Goal: Task Accomplishment & Management: Complete application form

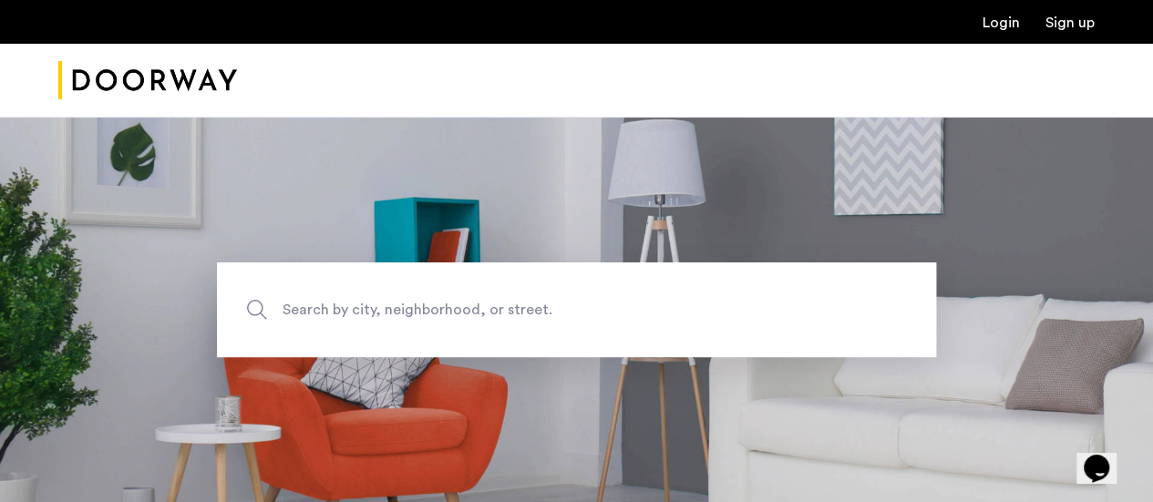
click at [1002, 21] on link "Login" at bounding box center [1001, 22] width 37 height 15
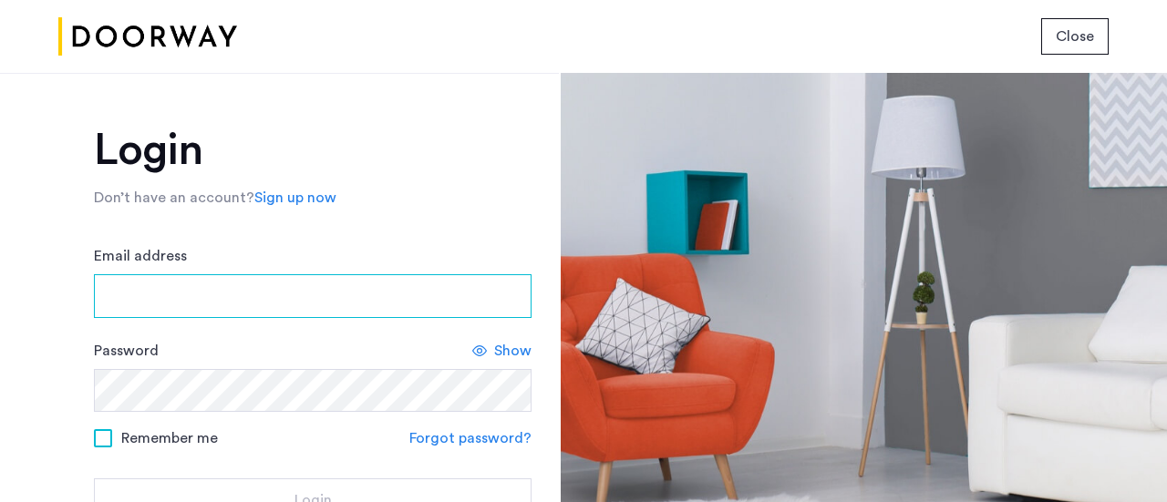
click at [246, 285] on input "Email address" at bounding box center [313, 296] width 438 height 44
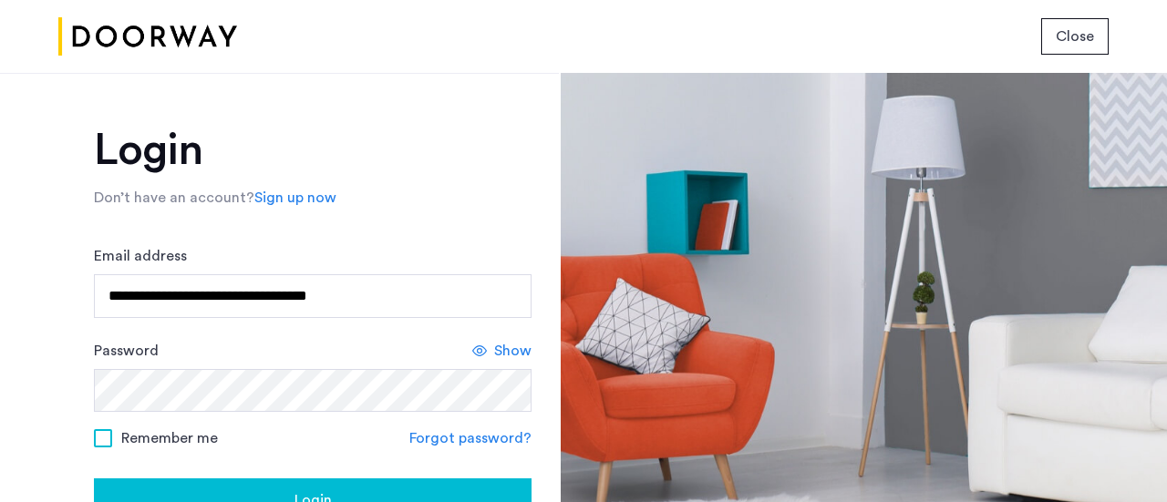
click at [67, 391] on div "**********" at bounding box center [279, 287] width 559 height 429
click at [230, 495] on div "Login" at bounding box center [312, 501] width 408 height 22
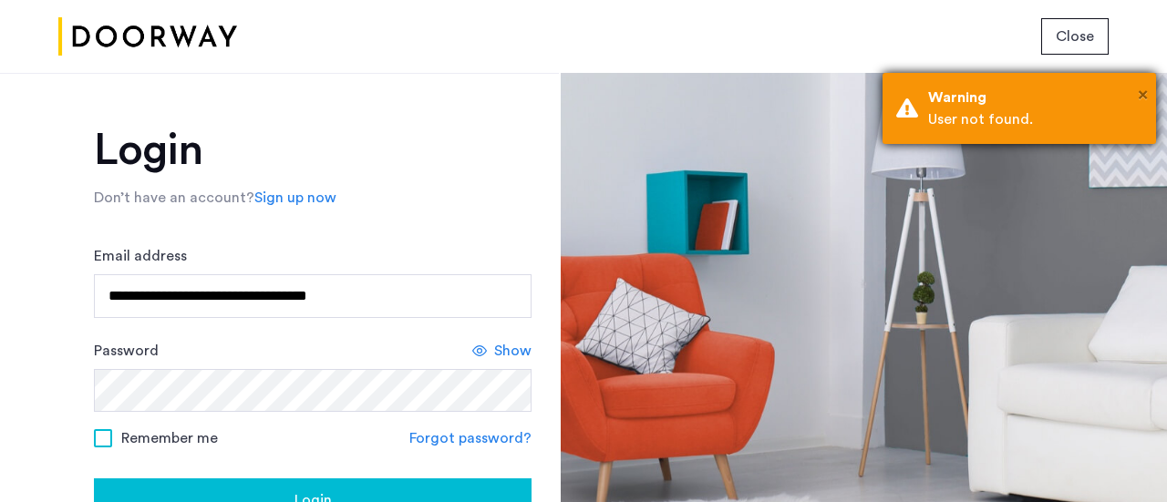
click at [1141, 86] on span "×" at bounding box center [1143, 95] width 10 height 18
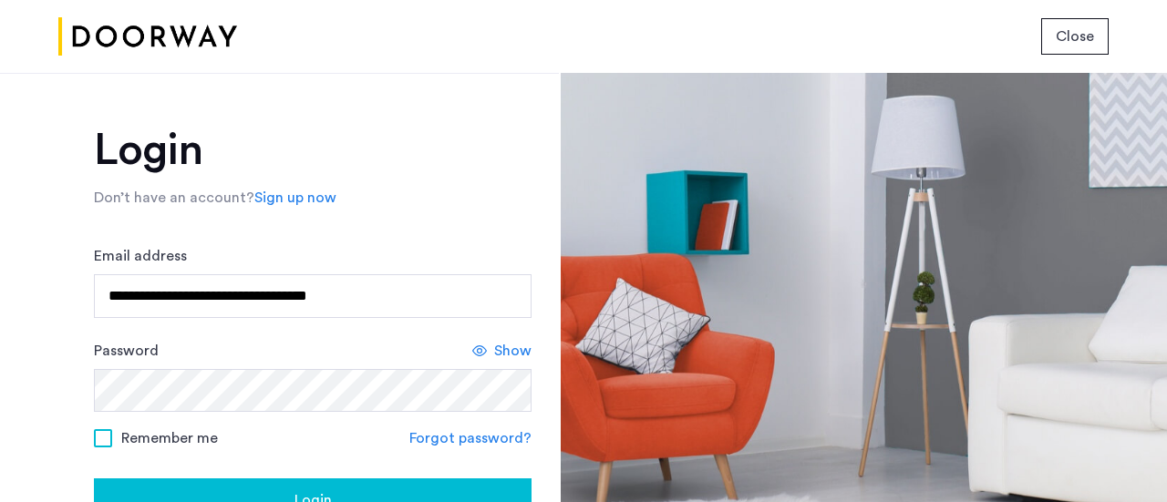
scroll to position [103, 0]
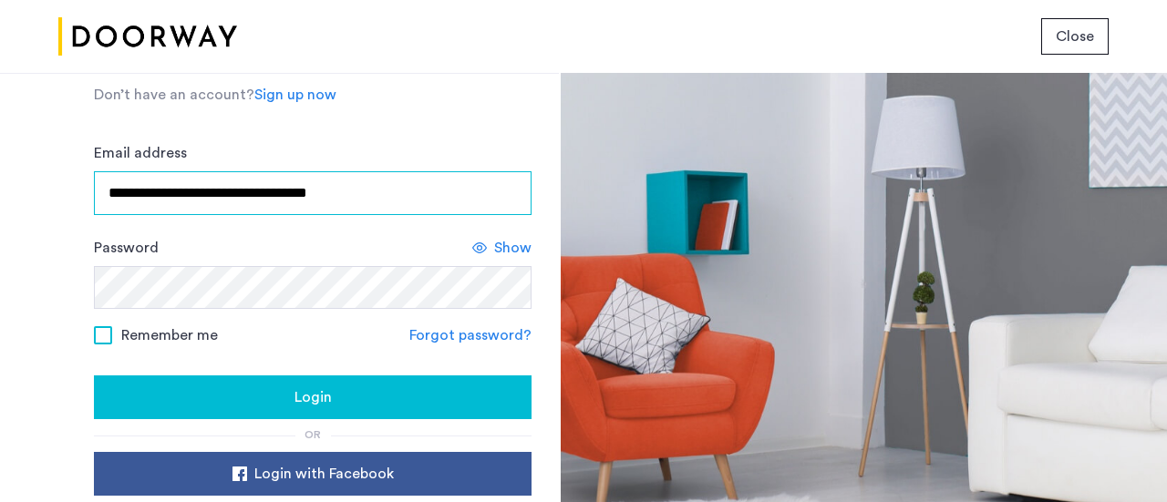
click at [330, 200] on input "**********" at bounding box center [313, 193] width 438 height 44
type input "**********"
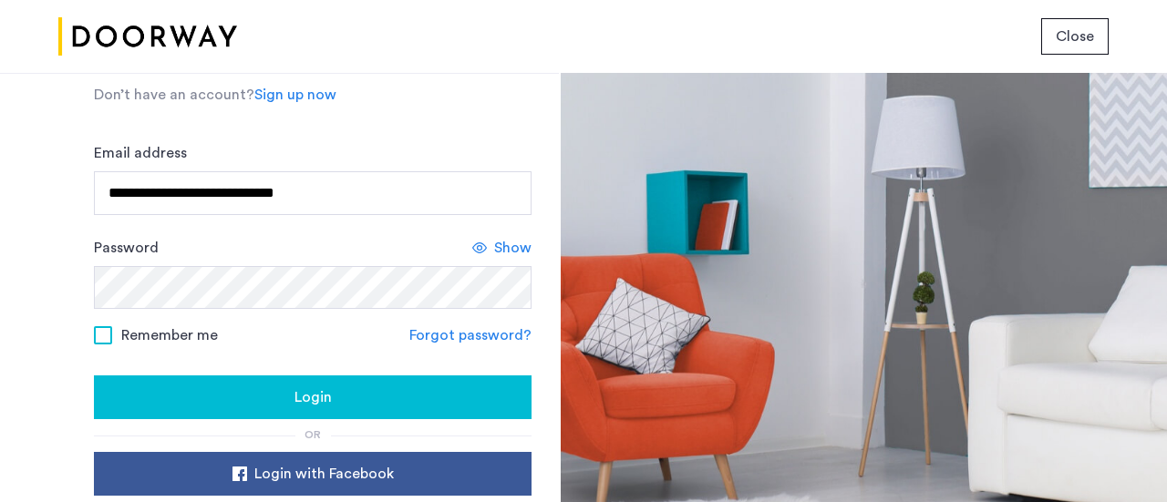
click at [364, 386] on div "Login" at bounding box center [312, 397] width 408 height 22
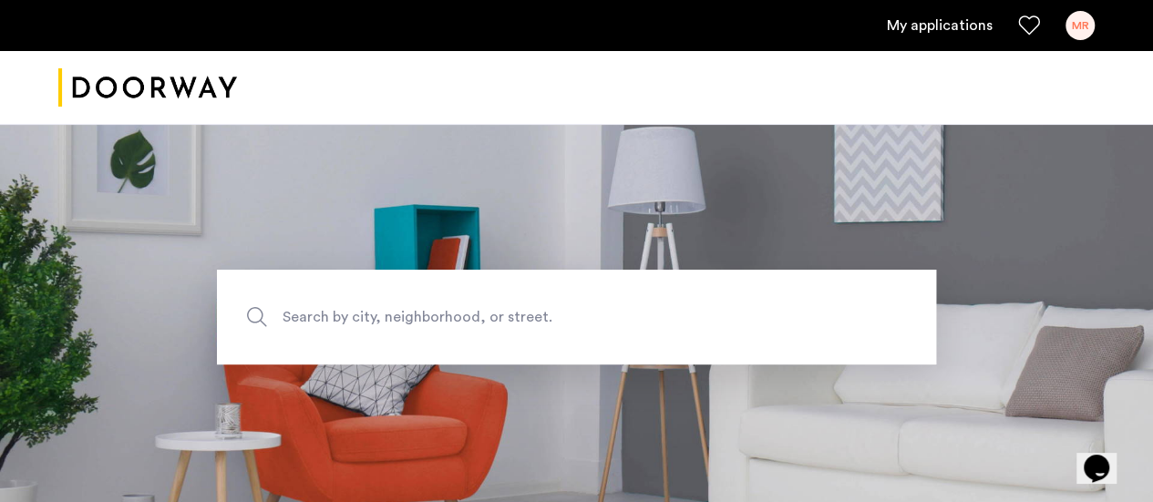
click at [939, 28] on link "My applications" at bounding box center [940, 26] width 106 height 22
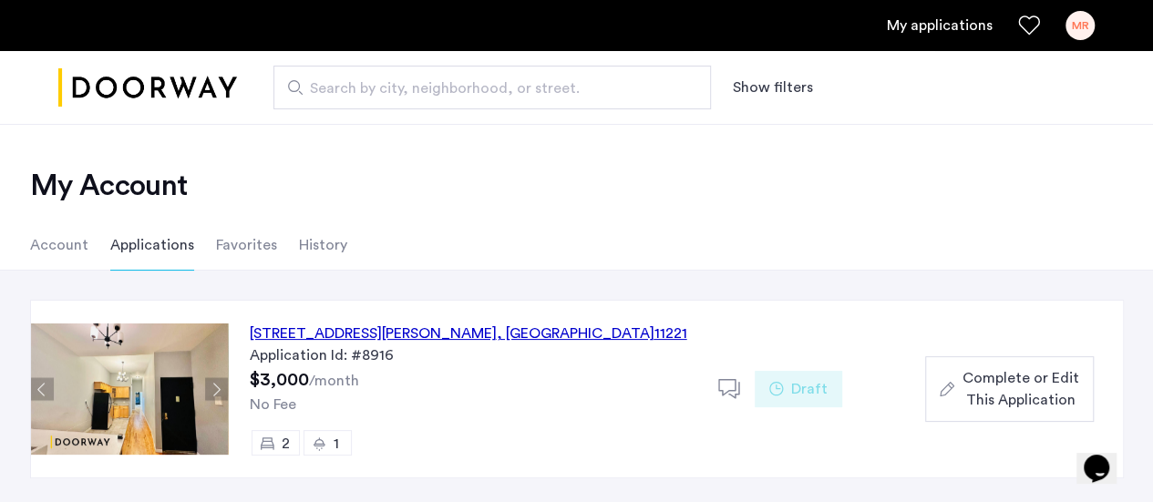
click at [987, 382] on span "Complete or Edit This Application" at bounding box center [1020, 389] width 117 height 44
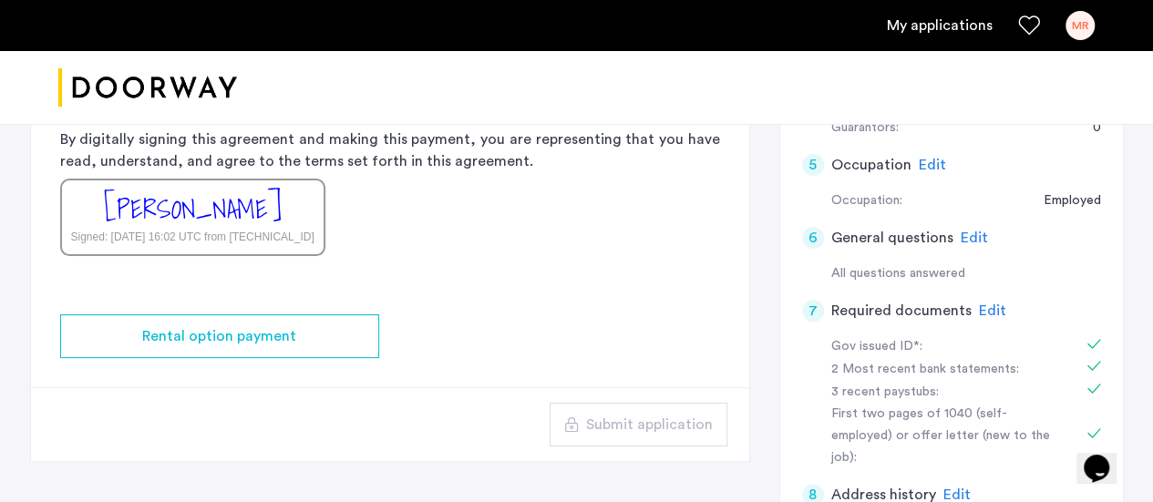
scroll to position [469, 0]
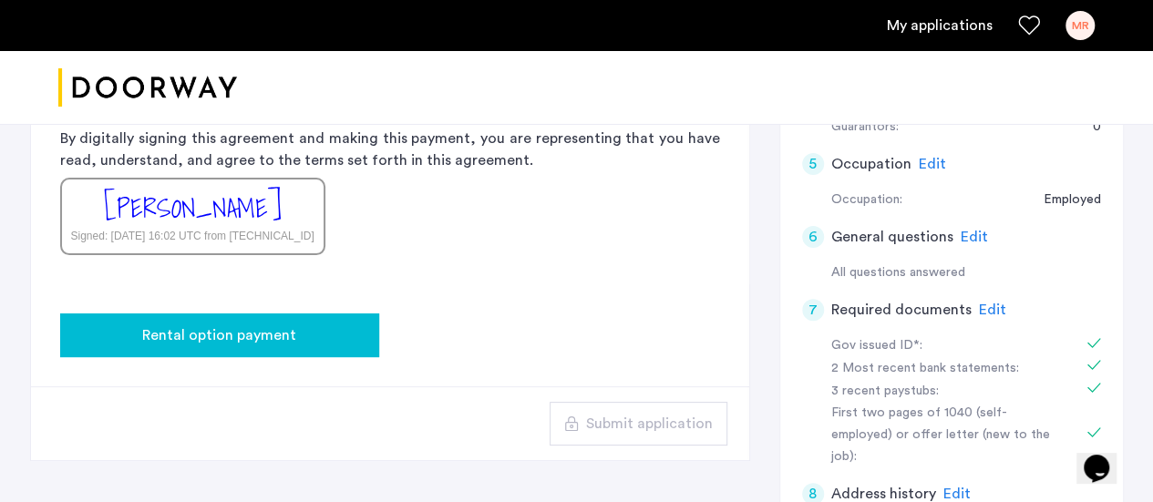
click at [286, 333] on span "Rental option payment" at bounding box center [219, 336] width 154 height 22
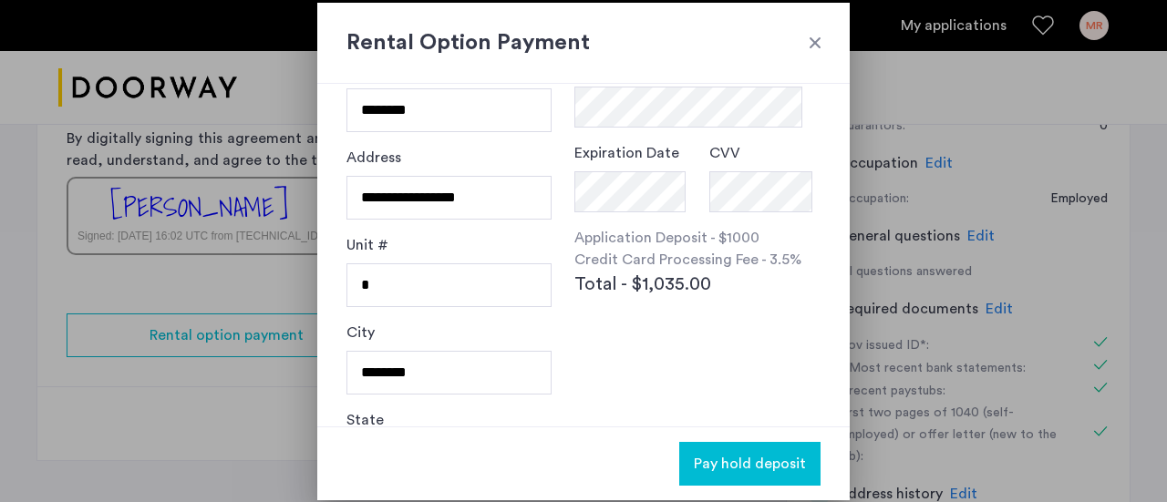
scroll to position [140, 0]
click at [817, 46] on div at bounding box center [815, 43] width 18 height 18
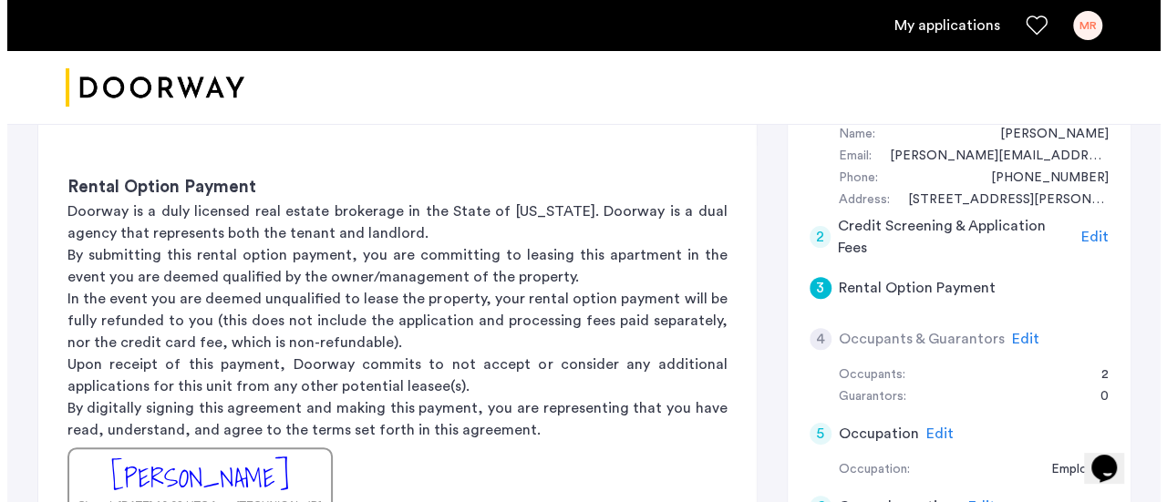
scroll to position [0, 0]
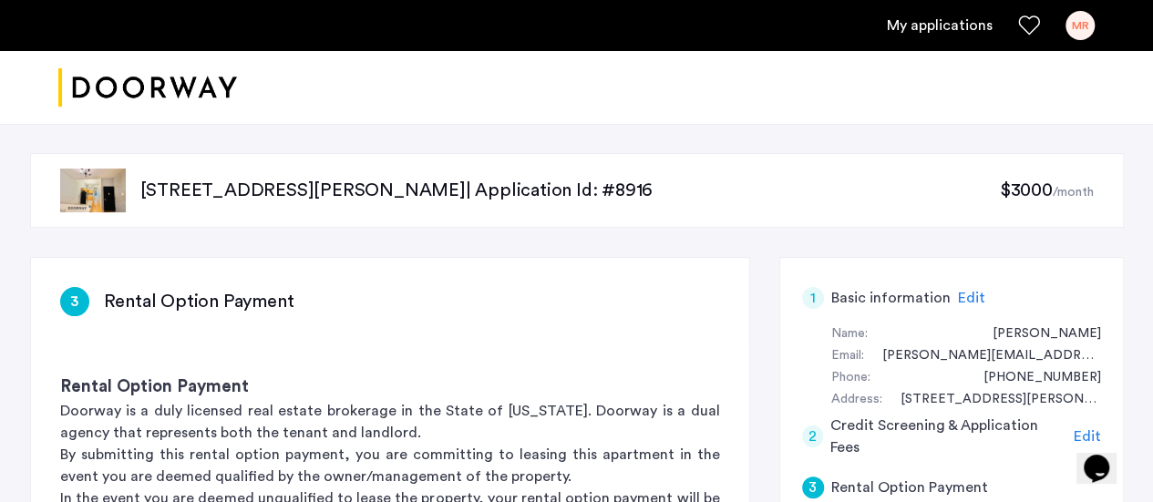
click at [1076, 26] on div "MR" at bounding box center [1080, 25] width 29 height 29
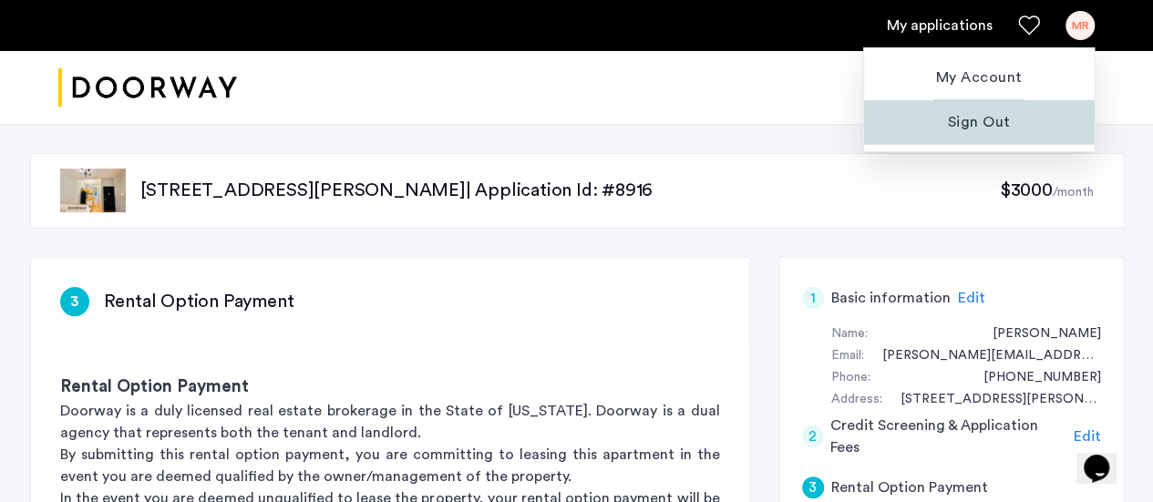
click at [974, 120] on span "Sign Out" at bounding box center [979, 122] width 201 height 22
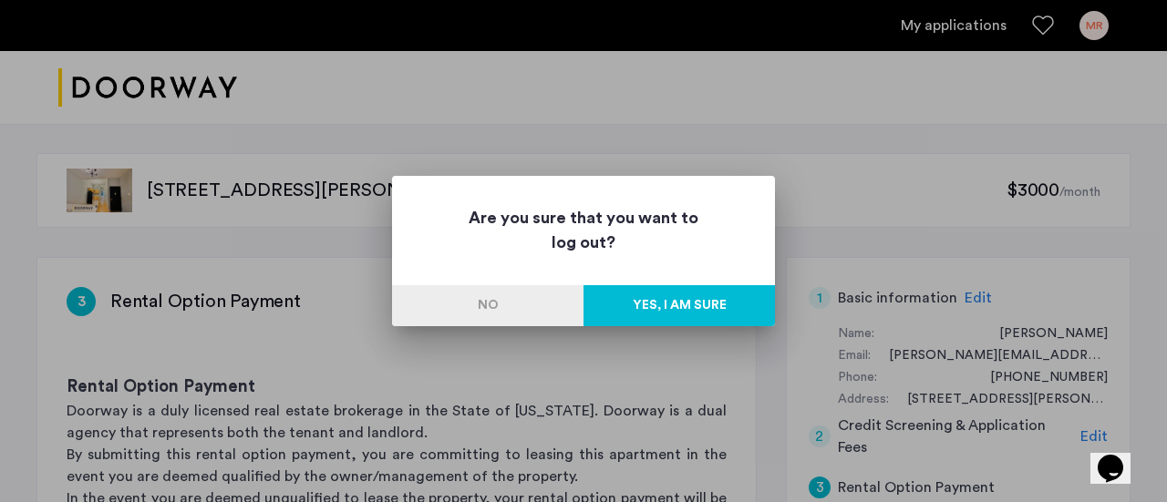
click at [650, 302] on button "Yes, I am sure" at bounding box center [678, 305] width 191 height 41
